Goal: Task Accomplishment & Management: Complete application form

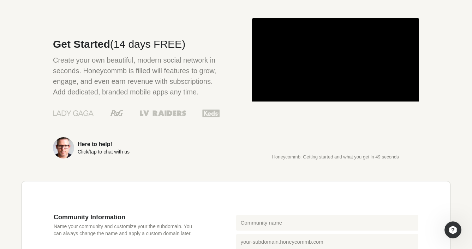
scroll to position [37, 0]
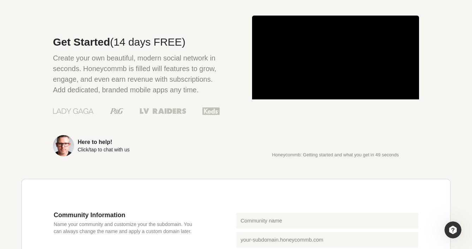
click at [104, 141] on div "Here to help!" at bounding box center [104, 142] width 52 height 6
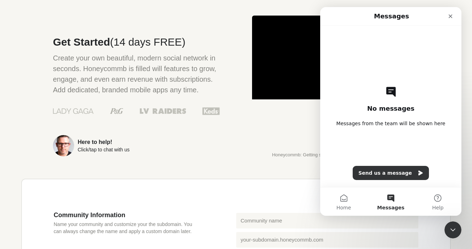
click at [212, 157] on div "Get Started (14 days FREE) Create your own beautiful, modern social network in …" at bounding box center [120, 87] width 199 height 142
click at [453, 19] on div "Close" at bounding box center [450, 16] width 13 height 13
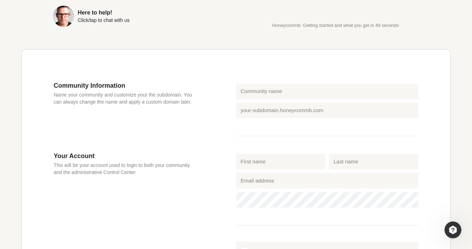
scroll to position [168, 0]
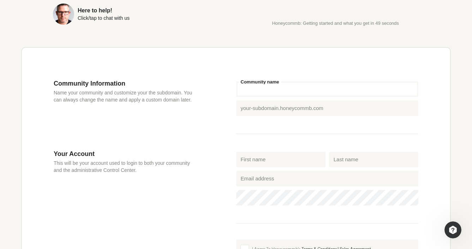
click at [287, 91] on input "Community name" at bounding box center [327, 89] width 183 height 16
click at [287, 90] on input "Community name" at bounding box center [327, 89] width 183 height 16
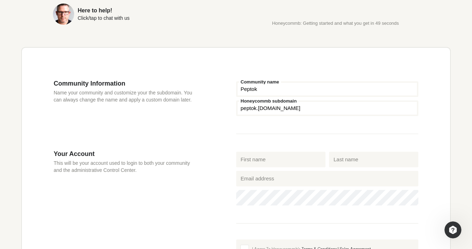
type input "Peptok"
click at [286, 134] on fieldset "Peptok Community name Honeycommb subdomain peptok .[DOMAIN_NAME]" at bounding box center [327, 106] width 183 height 54
click at [289, 167] on input "First name" at bounding box center [280, 160] width 89 height 16
click at [279, 161] on input "First name" at bounding box center [280, 160] width 89 height 16
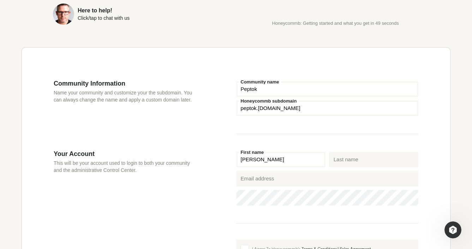
type input "[PERSON_NAME]"
click at [338, 158] on input "Last name" at bounding box center [373, 160] width 89 height 16
type input "[PERSON_NAME]"
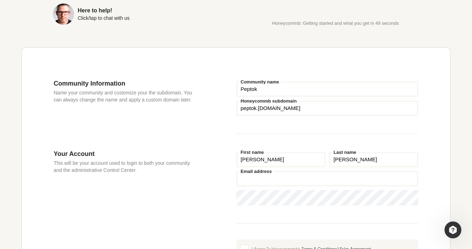
click at [325, 177] on input "Email address" at bounding box center [327, 179] width 183 height 16
type input "[EMAIL_ADDRESS][DOMAIN_NAME]"
click at [407, 200] on icon "Show password" at bounding box center [408, 197] width 11 height 5
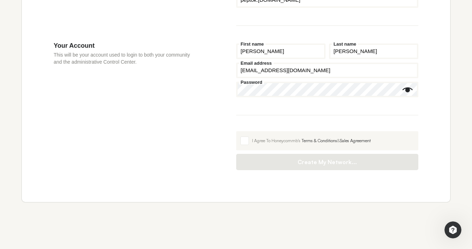
scroll to position [280, 0]
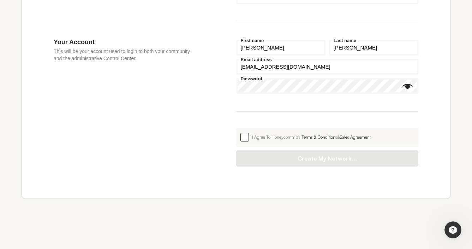
click at [294, 138] on div "I Agree To Honeycommb's Terms & Conditions & Sales Agreement" at bounding box center [333, 137] width 162 height 6
click at [236, 128] on input "I Agree To Honeycommb's Terms & Conditions & Sales Agreement" at bounding box center [236, 128] width 0 height 0
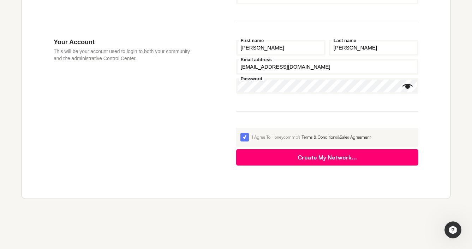
click at [303, 158] on button "Create My Network..." at bounding box center [327, 157] width 183 height 16
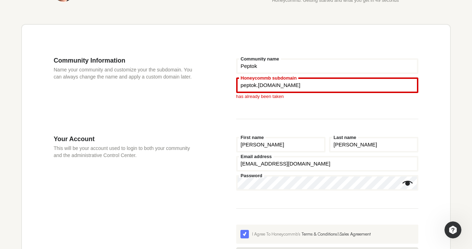
scroll to position [191, 0]
click at [257, 87] on input "Honeycommb subdomain" at bounding box center [327, 86] width 183 height 16
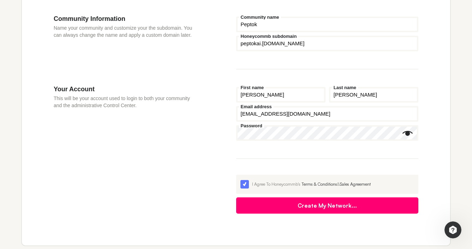
scroll to position [253, 0]
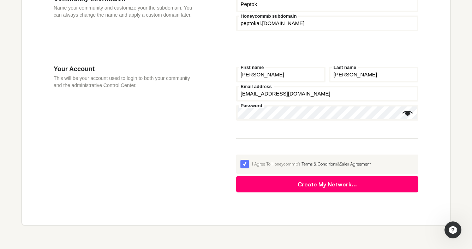
type input "peptokai"
click at [287, 181] on button "Create My Network..." at bounding box center [327, 184] width 183 height 16
